Goal: Information Seeking & Learning: Learn about a topic

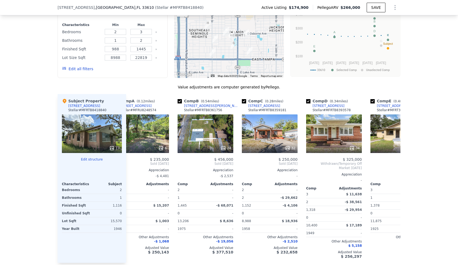
scroll to position [0, 14]
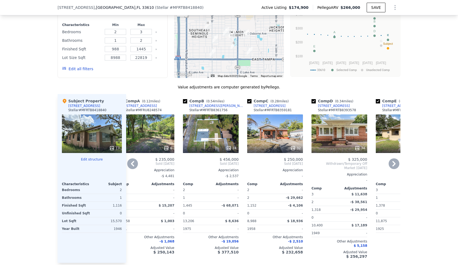
click at [232, 151] on div "24" at bounding box center [231, 147] width 10 height 5
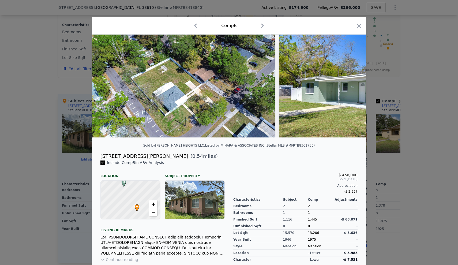
scroll to position [1, 0]
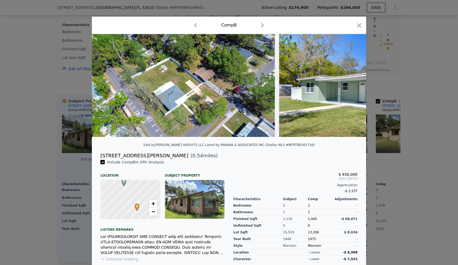
click at [309, 97] on img at bounding box center [356, 85] width 155 height 103
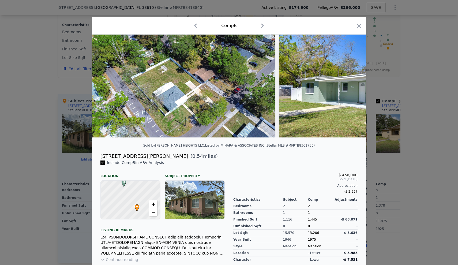
scroll to position [0, 0]
click at [359, 25] on icon "button" at bounding box center [358, 25] width 7 height 7
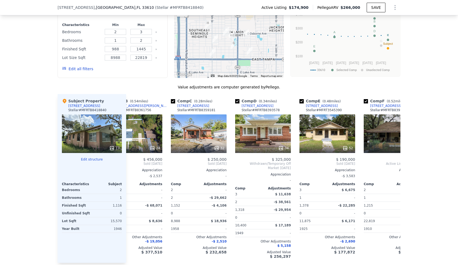
scroll to position [0, 91]
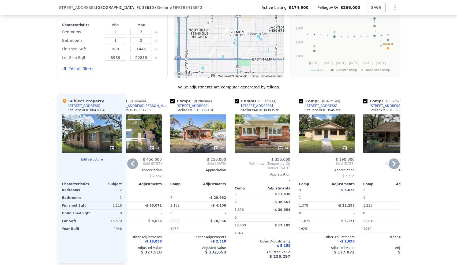
click at [301, 103] on input "checkbox" at bounding box center [301, 101] width 4 height 4
checkbox input "false"
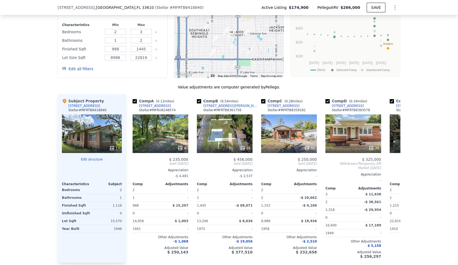
scroll to position [0, 0]
click at [135, 103] on input "checkbox" at bounding box center [134, 101] width 4 height 4
checkbox input "false"
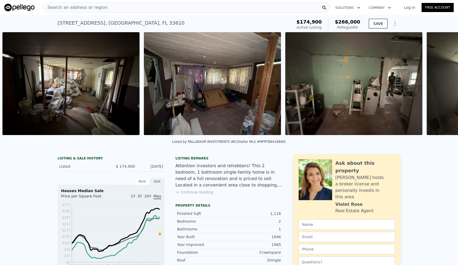
scroll to position [0, 1894]
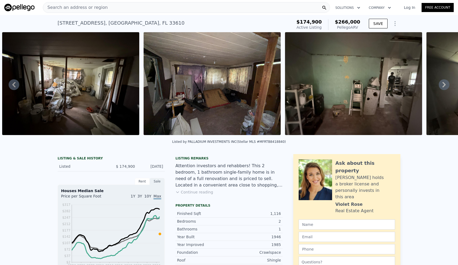
click at [92, 8] on span "Search an address or region" at bounding box center [75, 7] width 64 height 6
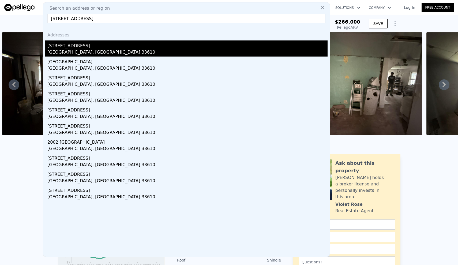
type input "[STREET_ADDRESS]"
click at [74, 48] on div "[STREET_ADDRESS]" at bounding box center [187, 44] width 280 height 9
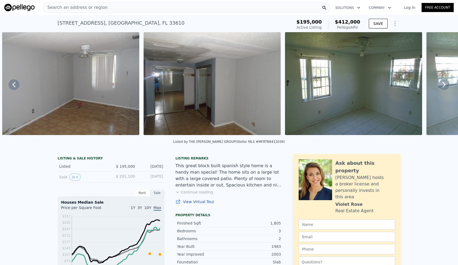
click at [130, 7] on div "Search an address or region" at bounding box center [186, 7] width 287 height 11
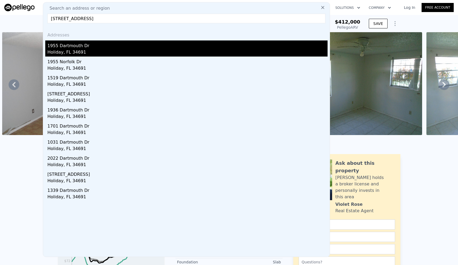
type input "[STREET_ADDRESS]"
click at [74, 44] on div "1955 Dartmouth Dr" at bounding box center [187, 44] width 280 height 9
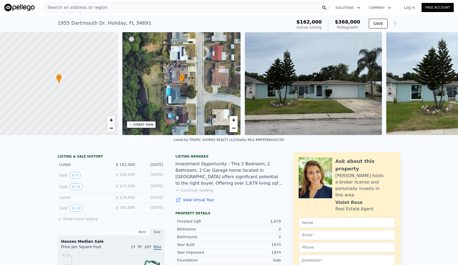
scroll to position [0, 2]
click at [123, 7] on div "Search an address or region" at bounding box center [186, 7] width 287 height 11
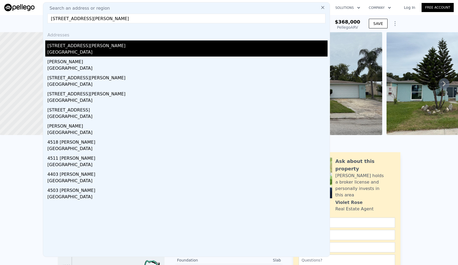
type input "[STREET_ADDRESS][PERSON_NAME]"
click at [75, 47] on div "[STREET_ADDRESS][PERSON_NAME]" at bounding box center [187, 44] width 280 height 9
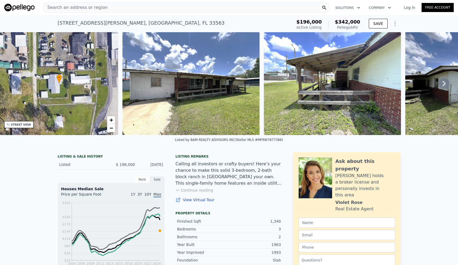
click at [113, 7] on div "Search an address or region" at bounding box center [186, 7] width 287 height 11
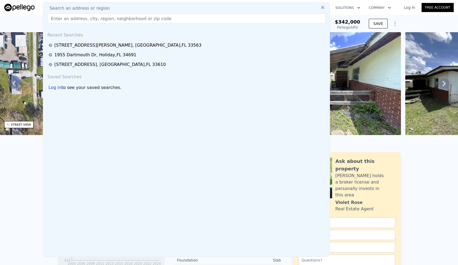
type input "[STREET_ADDRESS][US_STATE]"
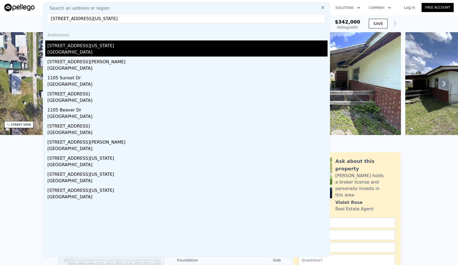
click at [79, 45] on div "[STREET_ADDRESS][US_STATE]" at bounding box center [187, 44] width 280 height 9
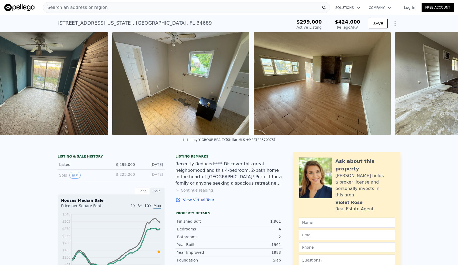
scroll to position [0, 1578]
